Goal: Navigation & Orientation: Find specific page/section

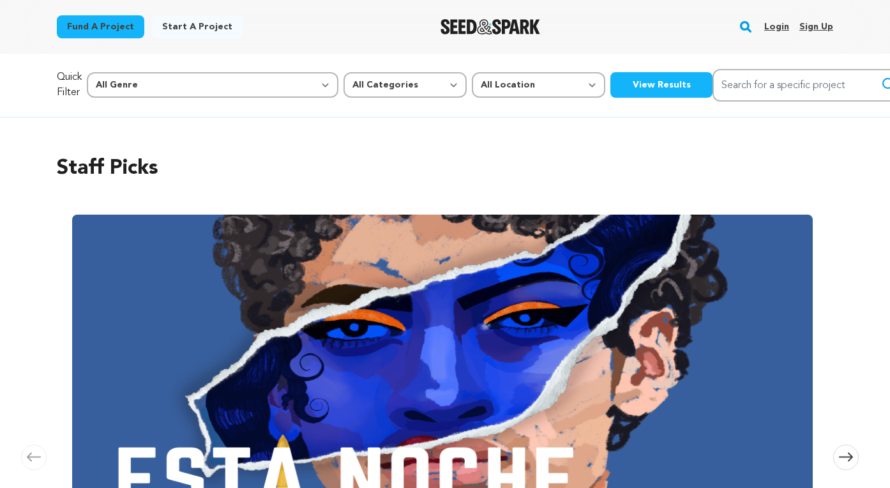
click at [775, 33] on link "Login" at bounding box center [776, 27] width 25 height 20
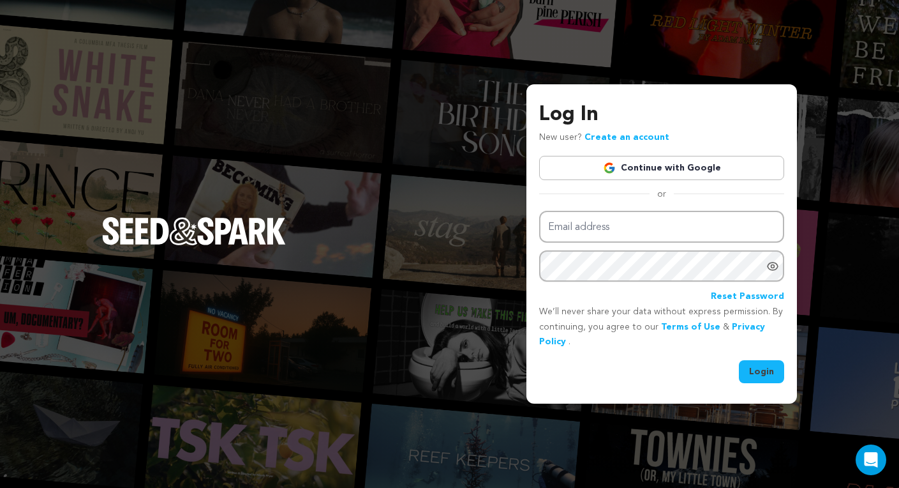
click at [635, 165] on link "Continue with Google" at bounding box center [661, 168] width 245 height 24
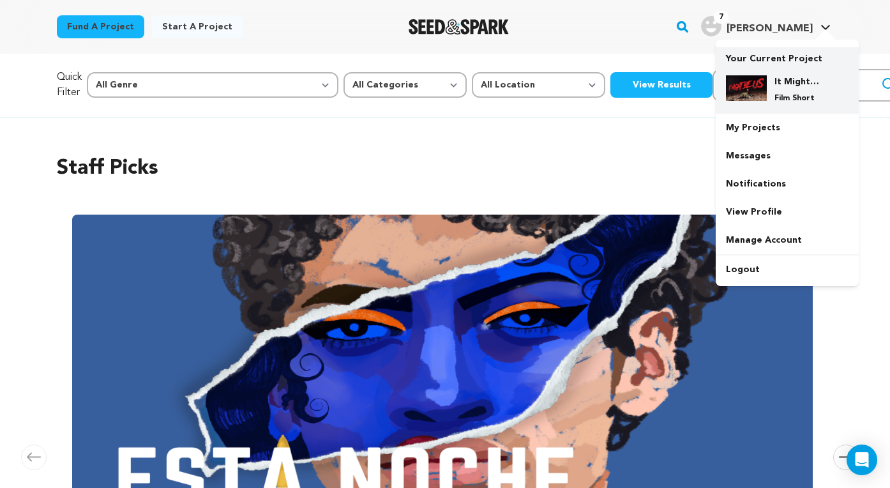
click at [787, 79] on h4 "It Might Be Us" at bounding box center [797, 81] width 46 height 13
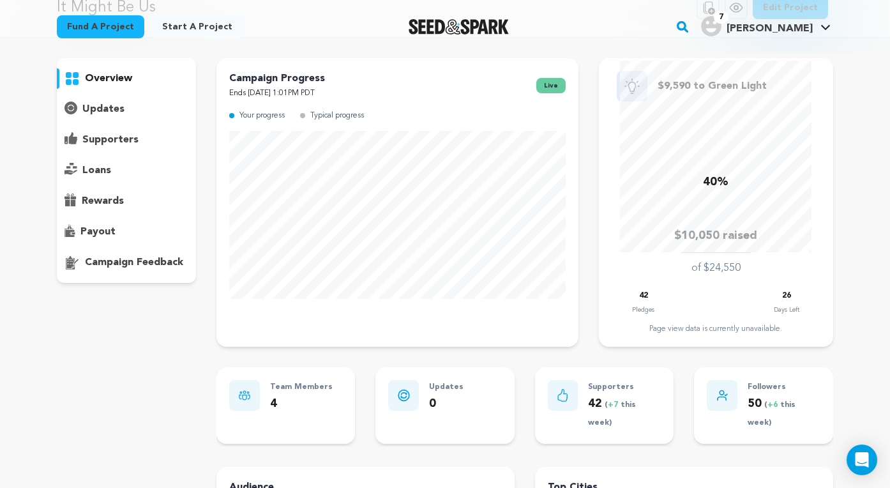
scroll to position [77, 0]
click at [132, 142] on p "supporters" at bounding box center [110, 138] width 56 height 15
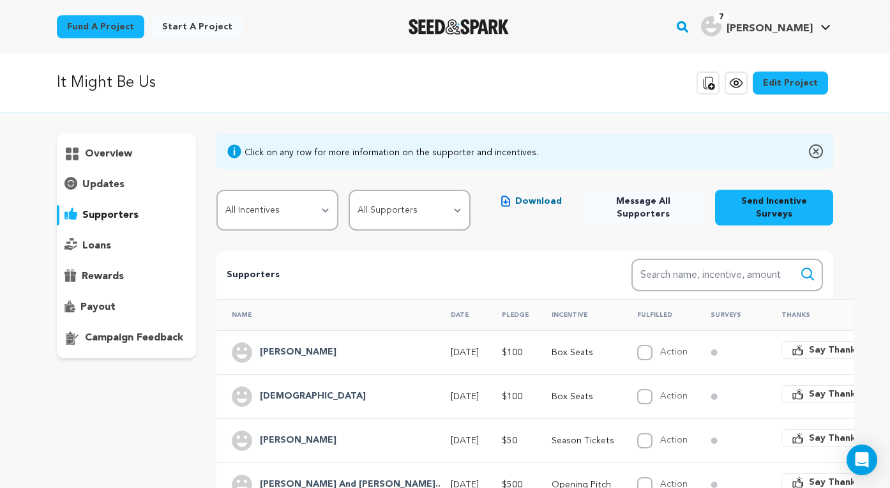
click at [119, 161] on p "overview" at bounding box center [108, 153] width 47 height 15
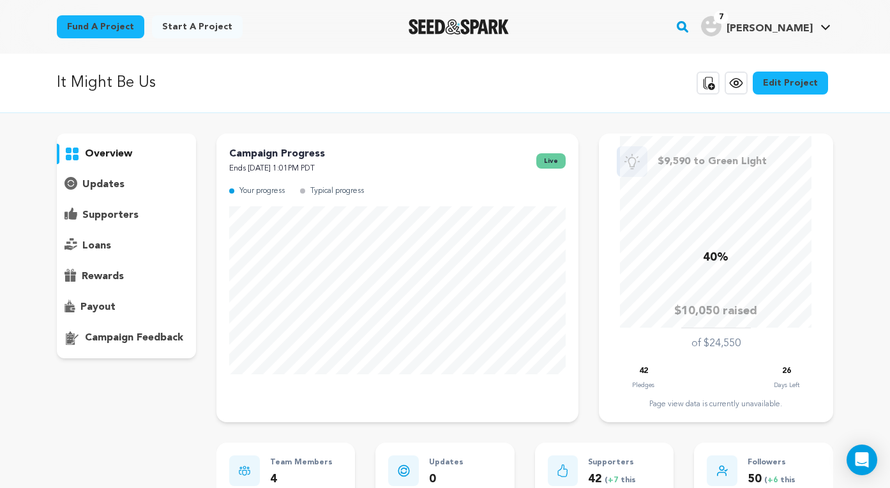
scroll to position [3, 0]
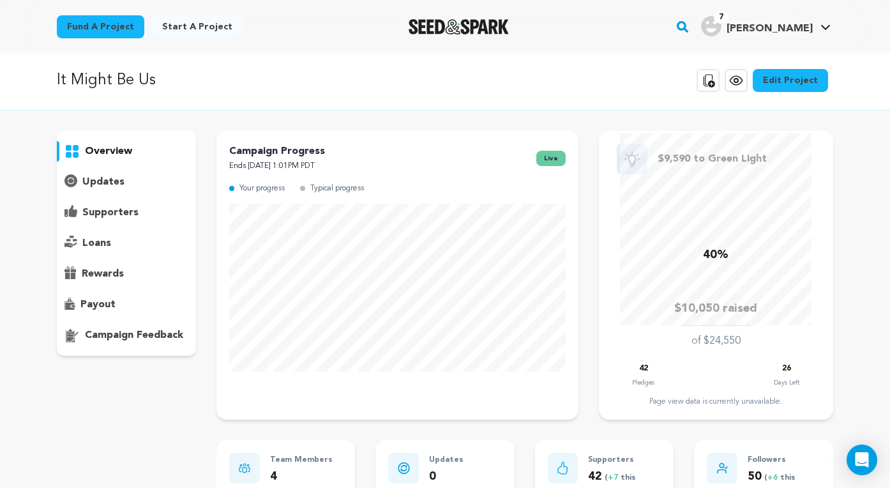
click at [125, 216] on p "supporters" at bounding box center [110, 212] width 56 height 15
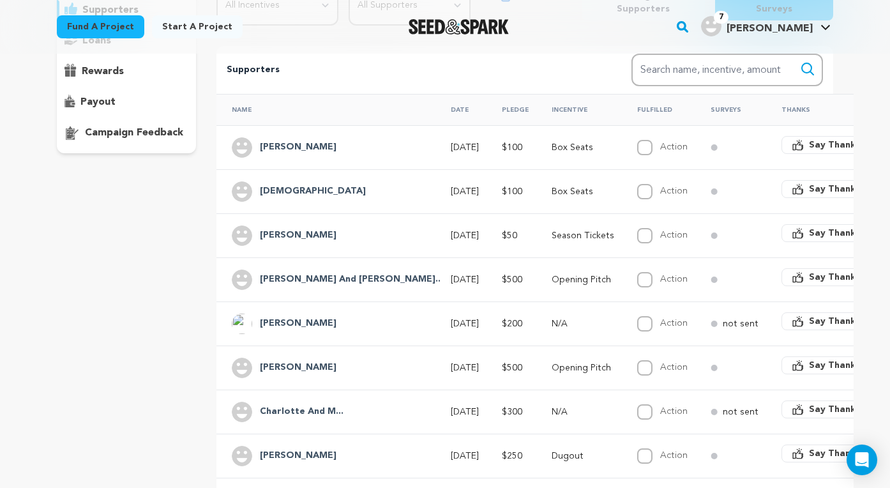
scroll to position [207, 0]
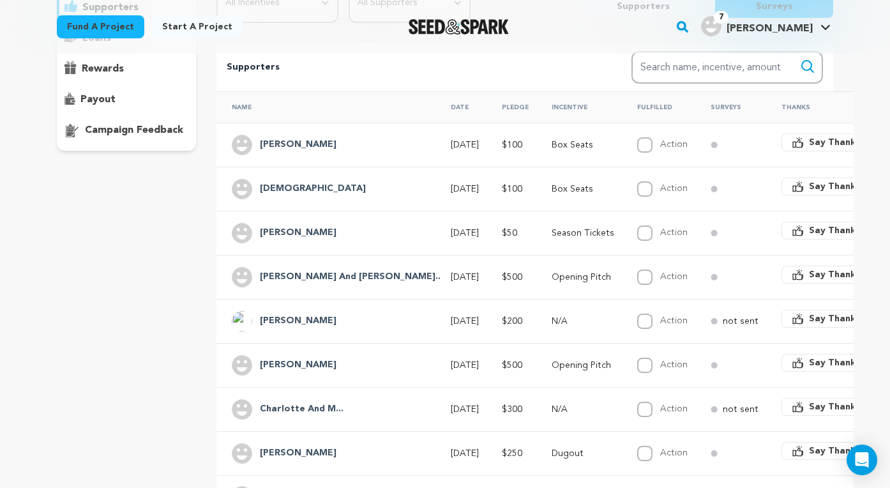
click at [552, 234] on p "Season Tickets" at bounding box center [583, 233] width 63 height 13
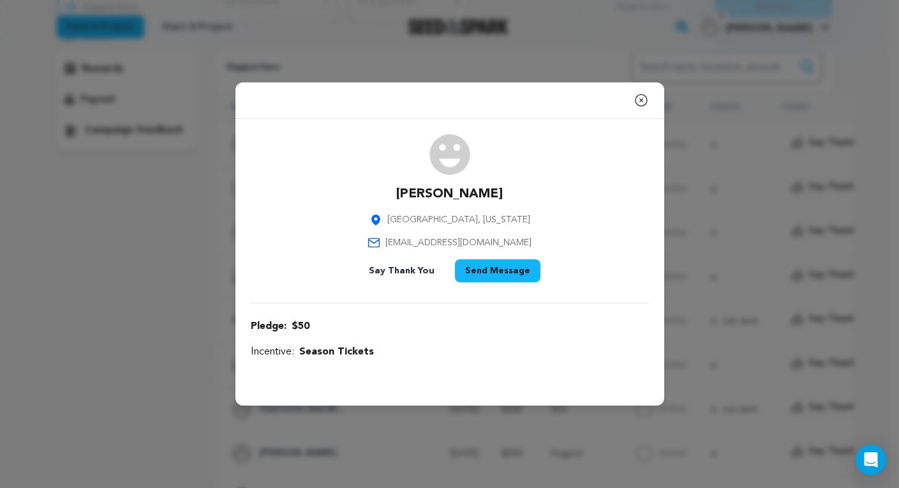
click at [652, 110] on div "Close modal" at bounding box center [450, 100] width 429 height 36
click at [641, 98] on icon "button" at bounding box center [641, 100] width 15 height 15
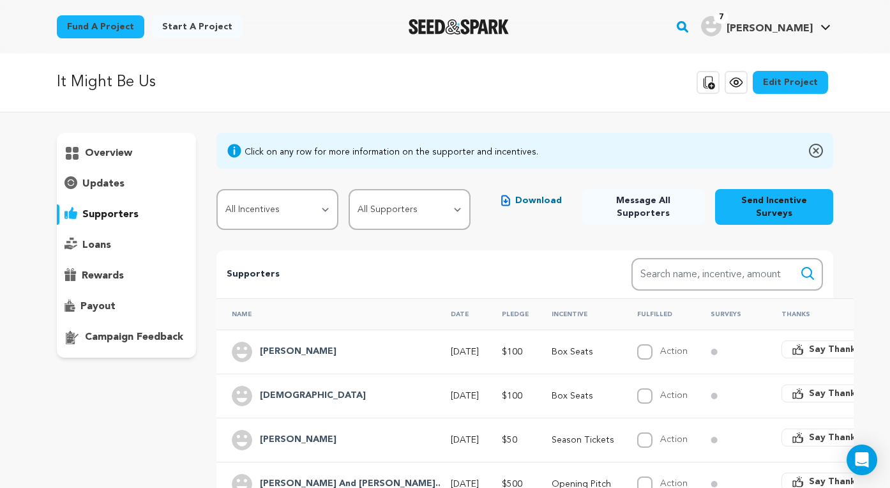
scroll to position [0, 0]
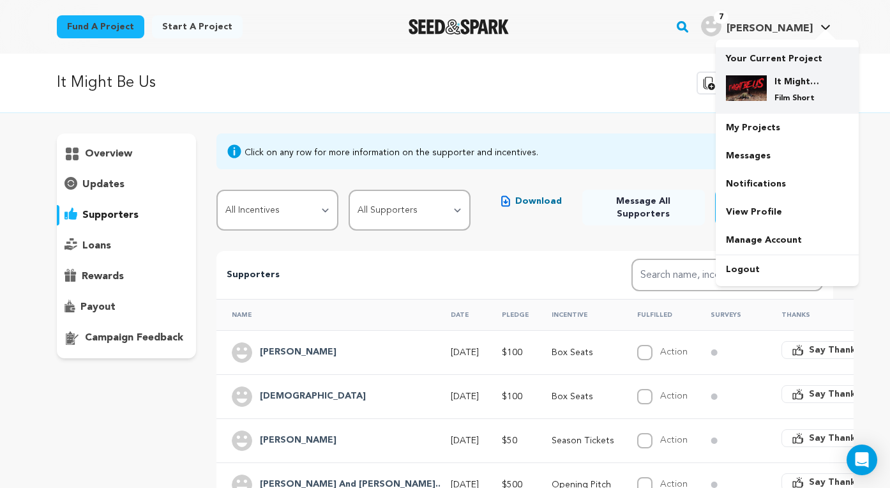
click at [778, 101] on p "Film Short" at bounding box center [797, 98] width 46 height 10
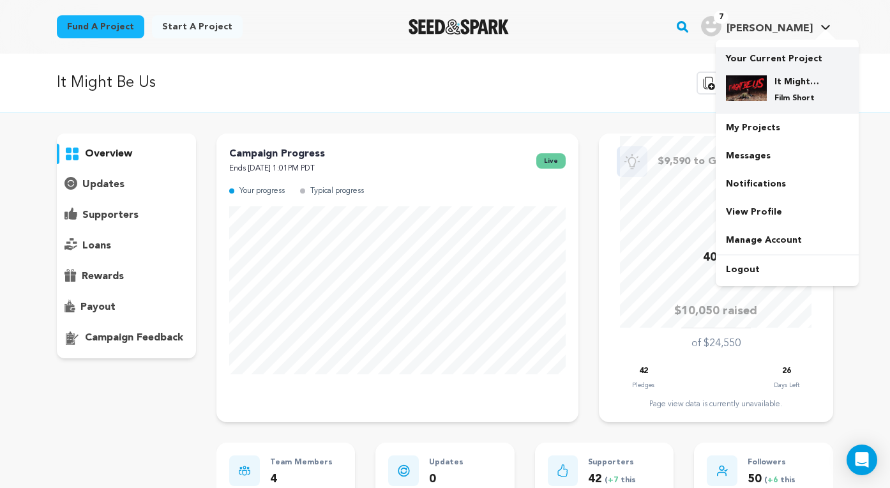
click at [774, 75] on h4 "It Might Be Us" at bounding box center [797, 81] width 46 height 13
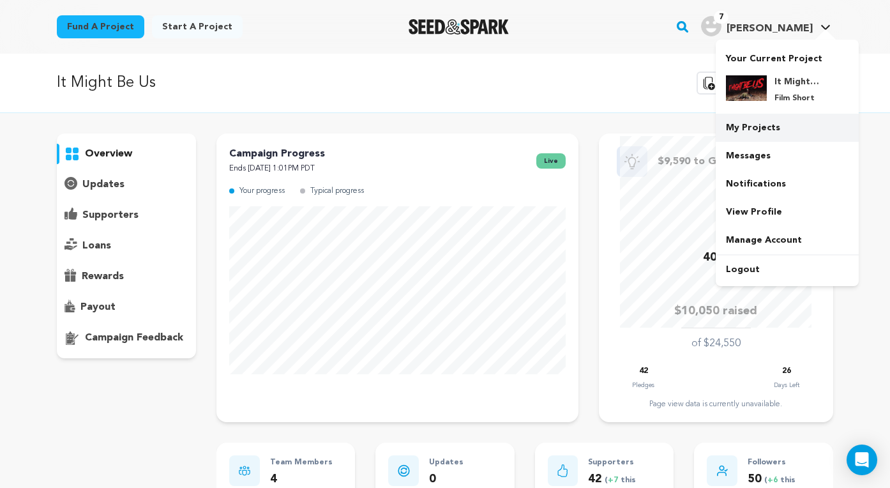
click at [779, 127] on link "My Projects" at bounding box center [787, 128] width 143 height 28
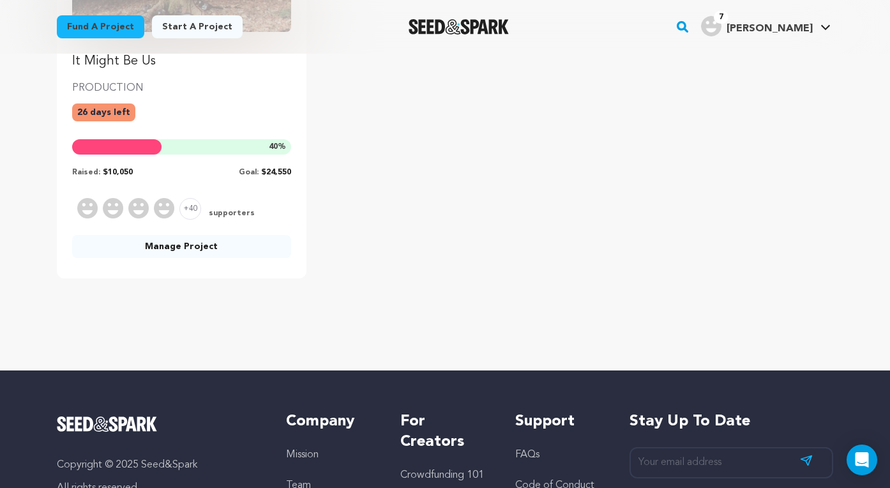
scroll to position [292, 0]
click at [218, 210] on span "supporters" at bounding box center [230, 212] width 49 height 11
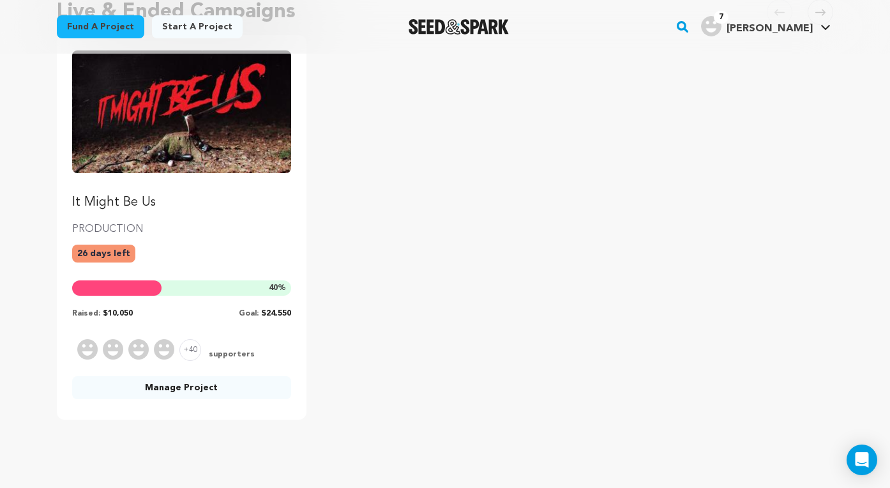
scroll to position [47, 0]
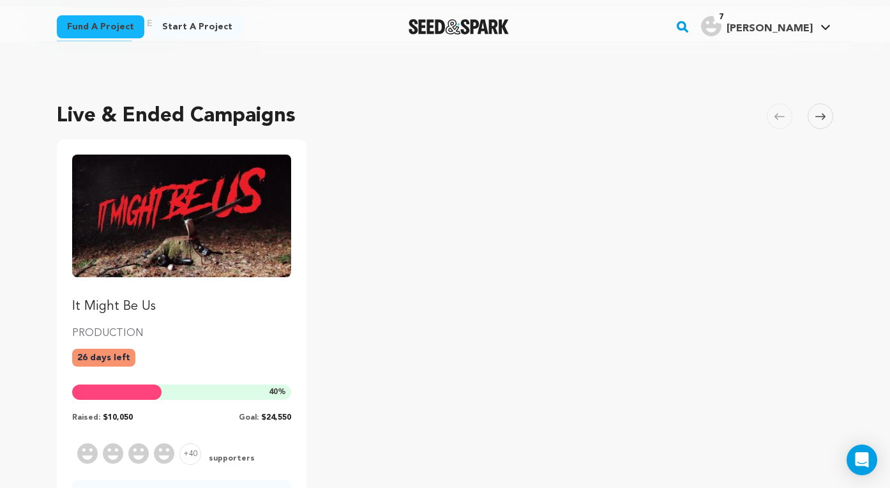
click at [185, 199] on img "Fund It Might Be Us" at bounding box center [181, 215] width 219 height 123
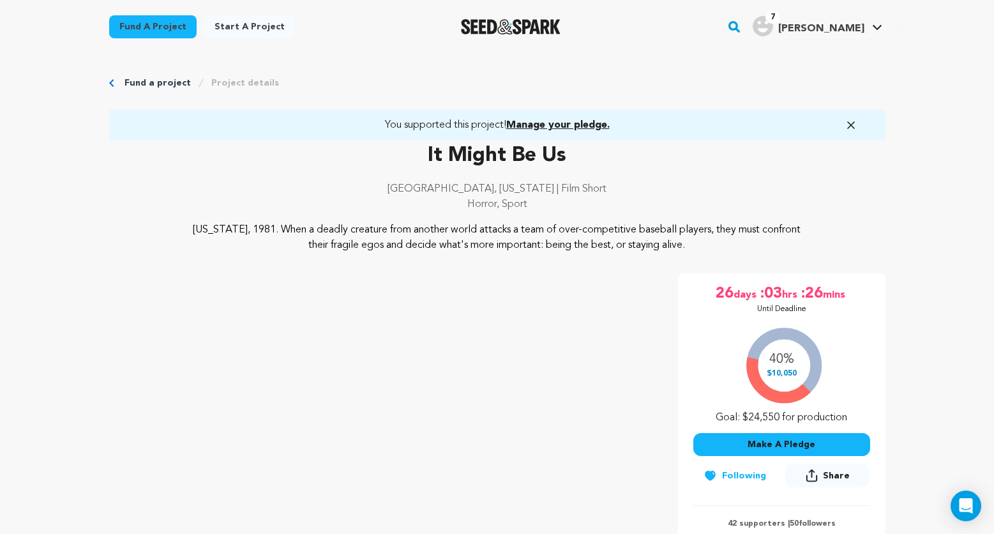
click at [852, 126] on icon "button" at bounding box center [851, 125] width 6 height 6
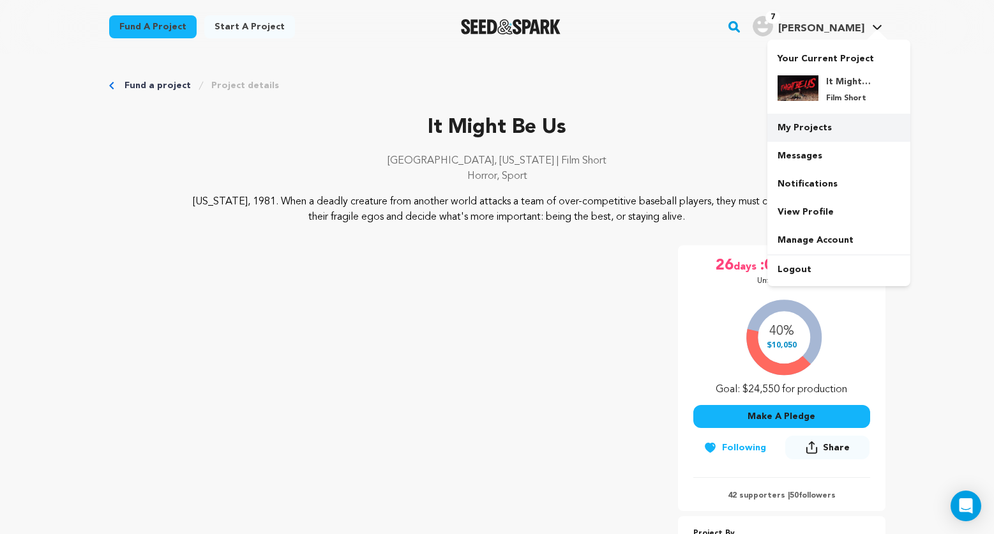
click at [809, 130] on link "My Projects" at bounding box center [838, 128] width 143 height 28
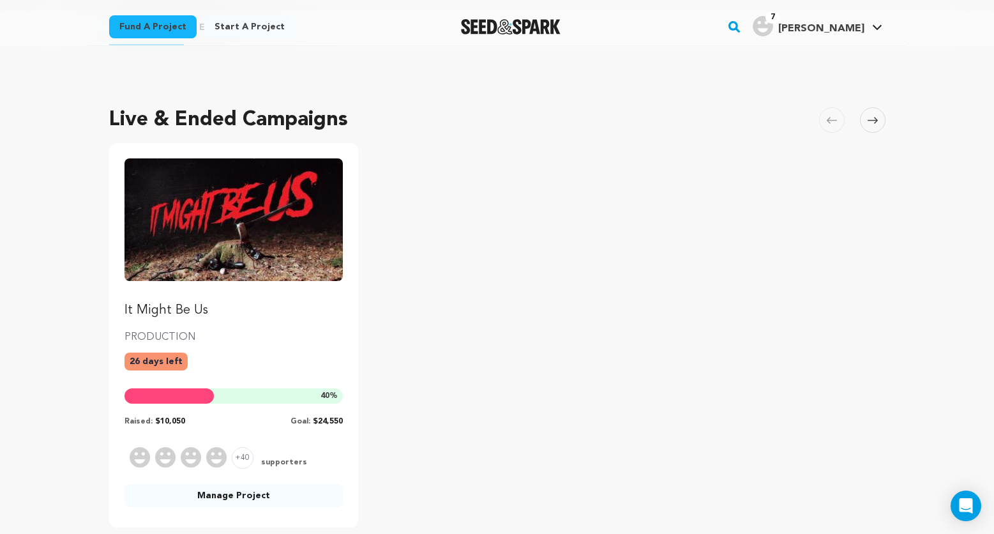
scroll to position [42, 0]
